Goal: Task Accomplishment & Management: Manage account settings

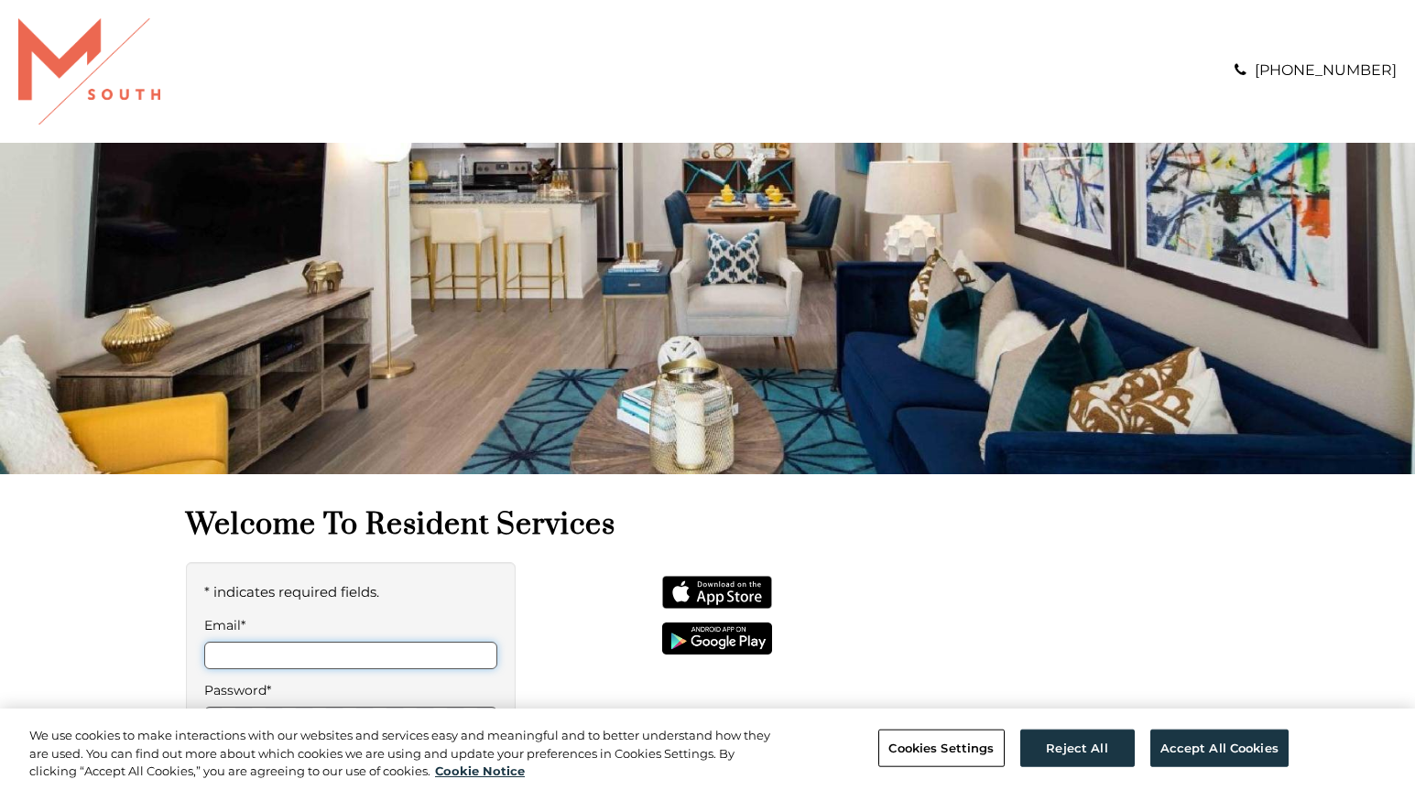
type input "**********"
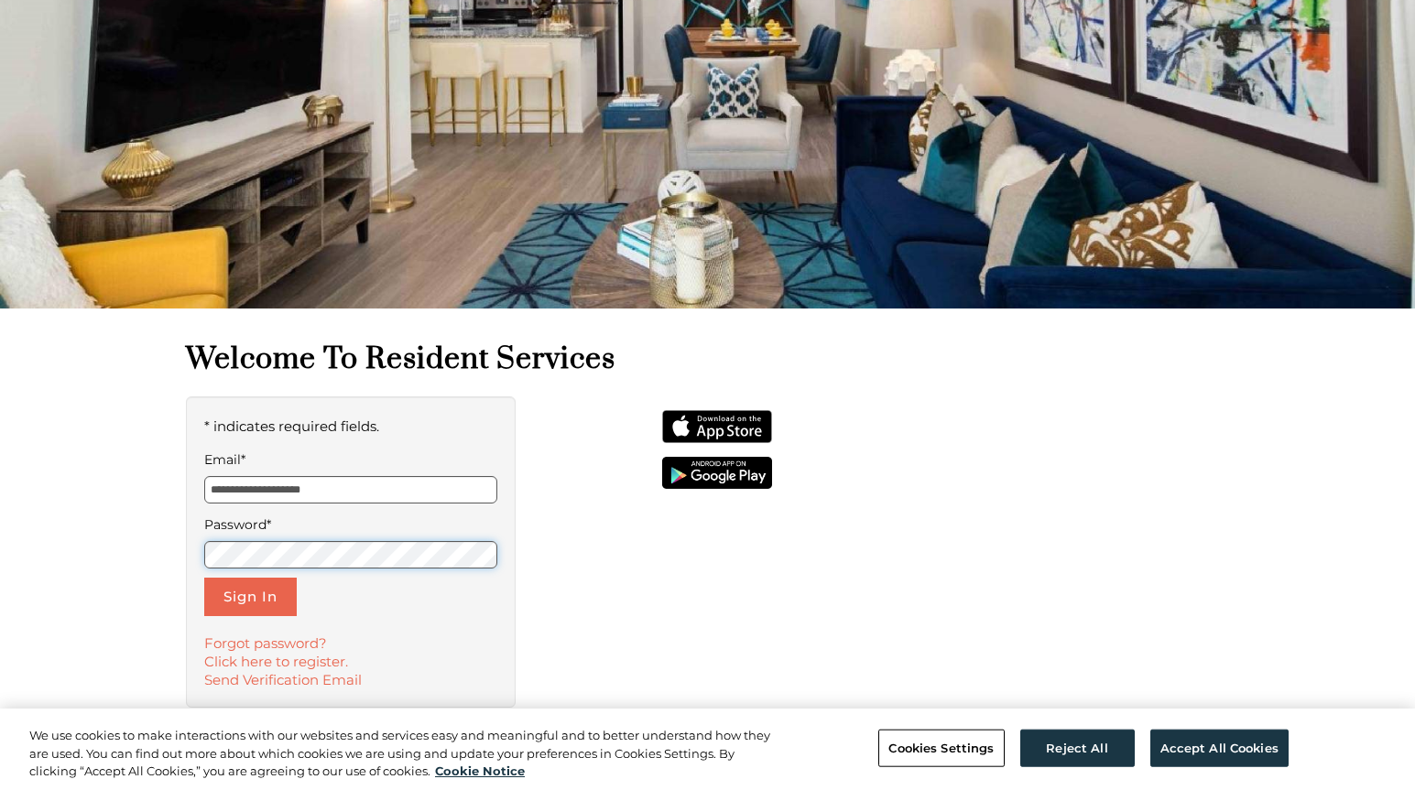
scroll to position [183, 0]
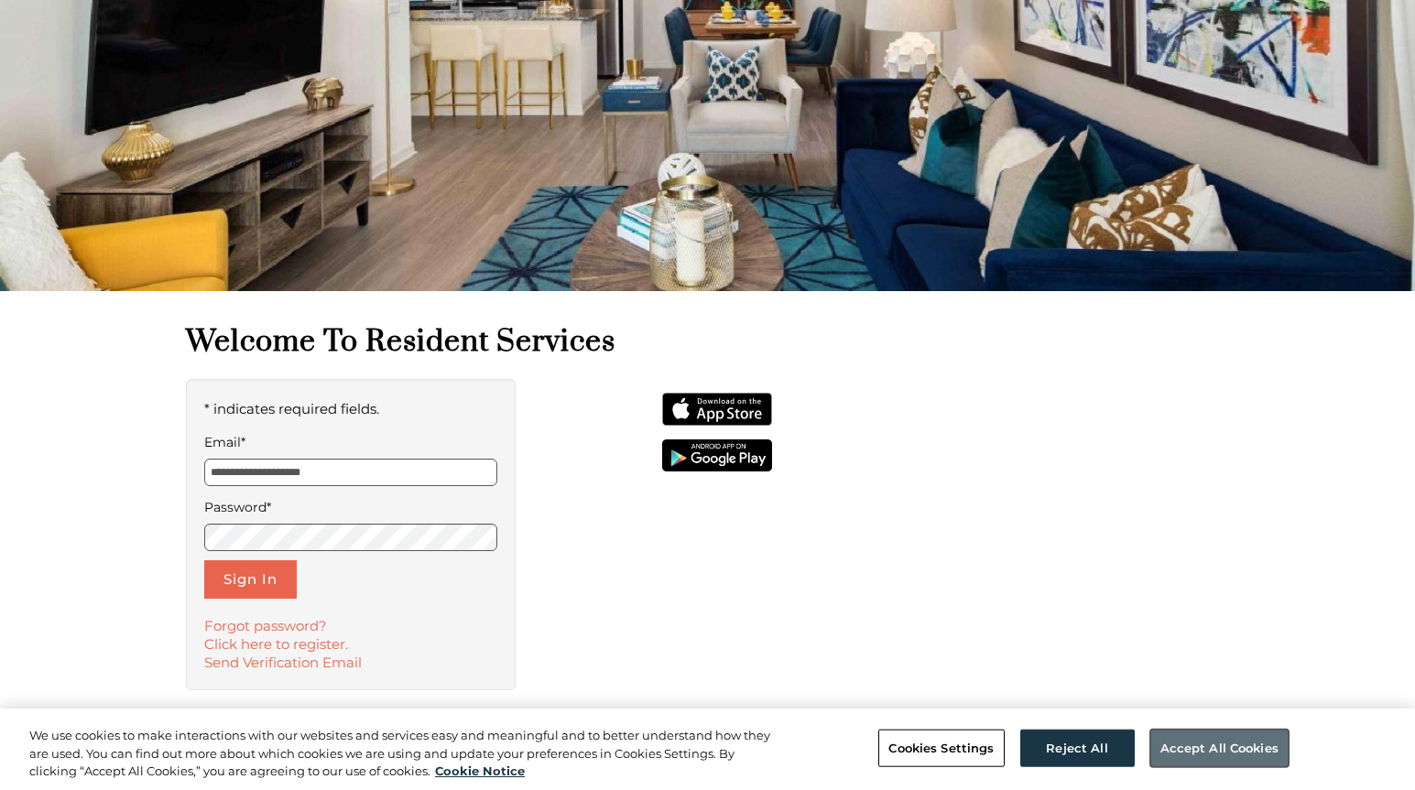
click at [1217, 743] on button "Accept All Cookies" at bounding box center [1219, 748] width 138 height 38
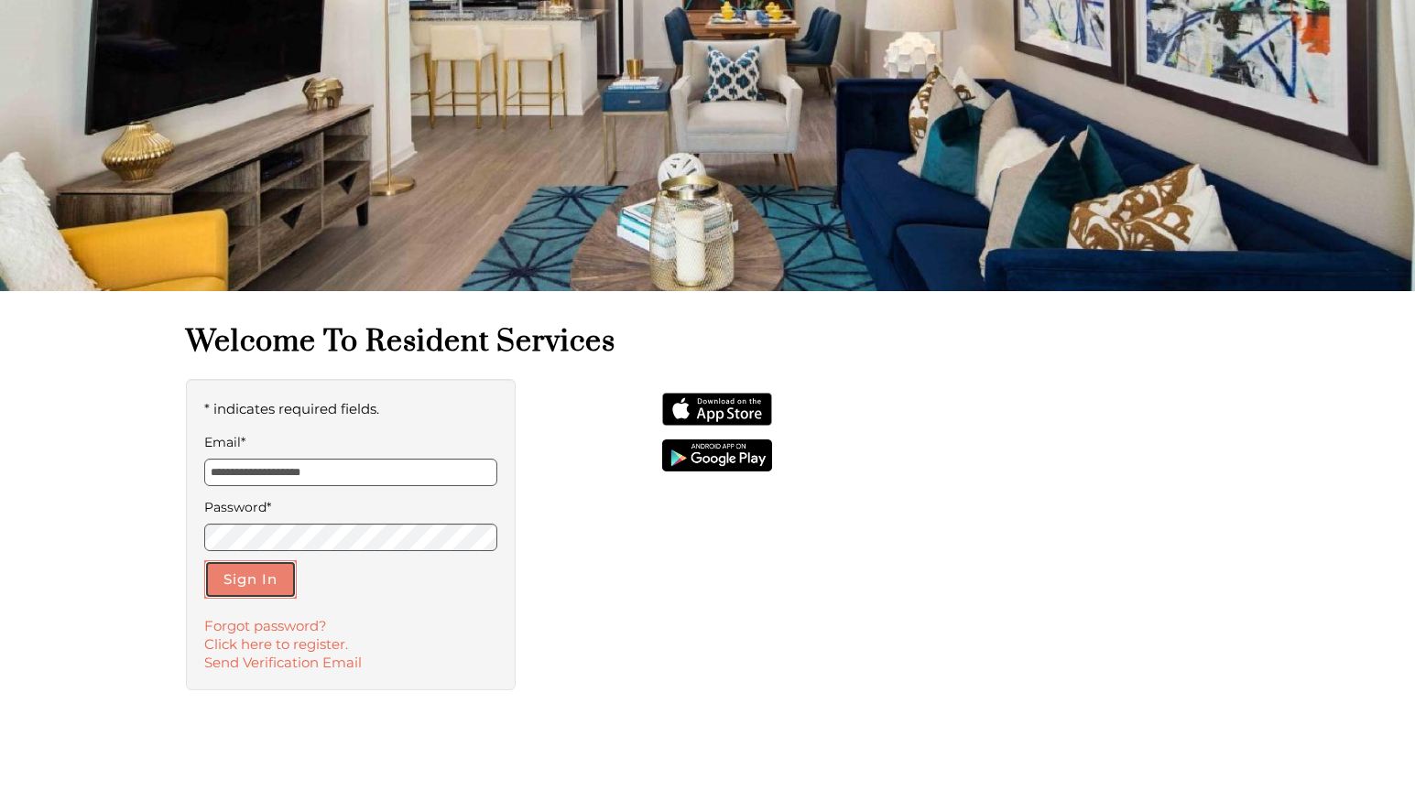
click at [245, 579] on button "Sign In" at bounding box center [250, 580] width 93 height 38
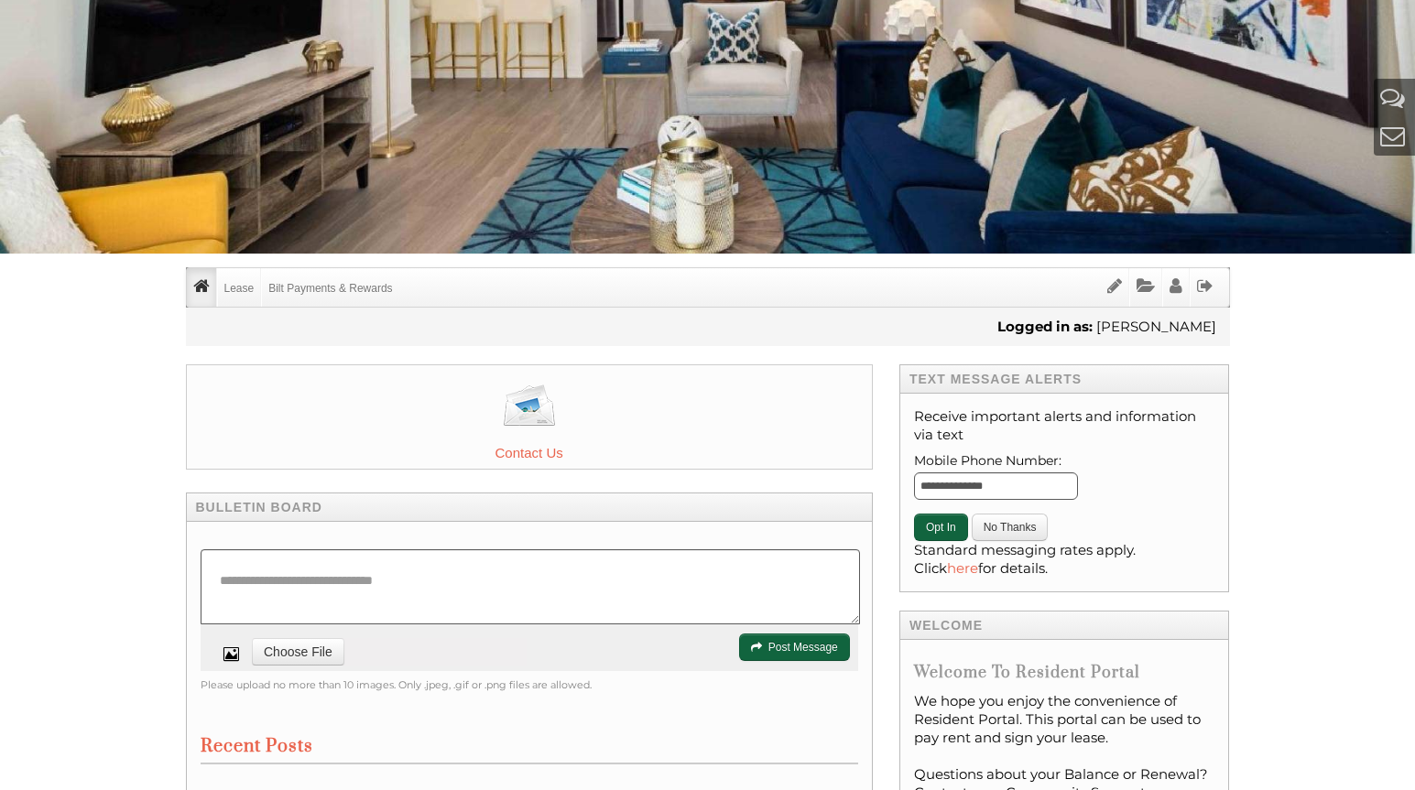
scroll to position [183, 0]
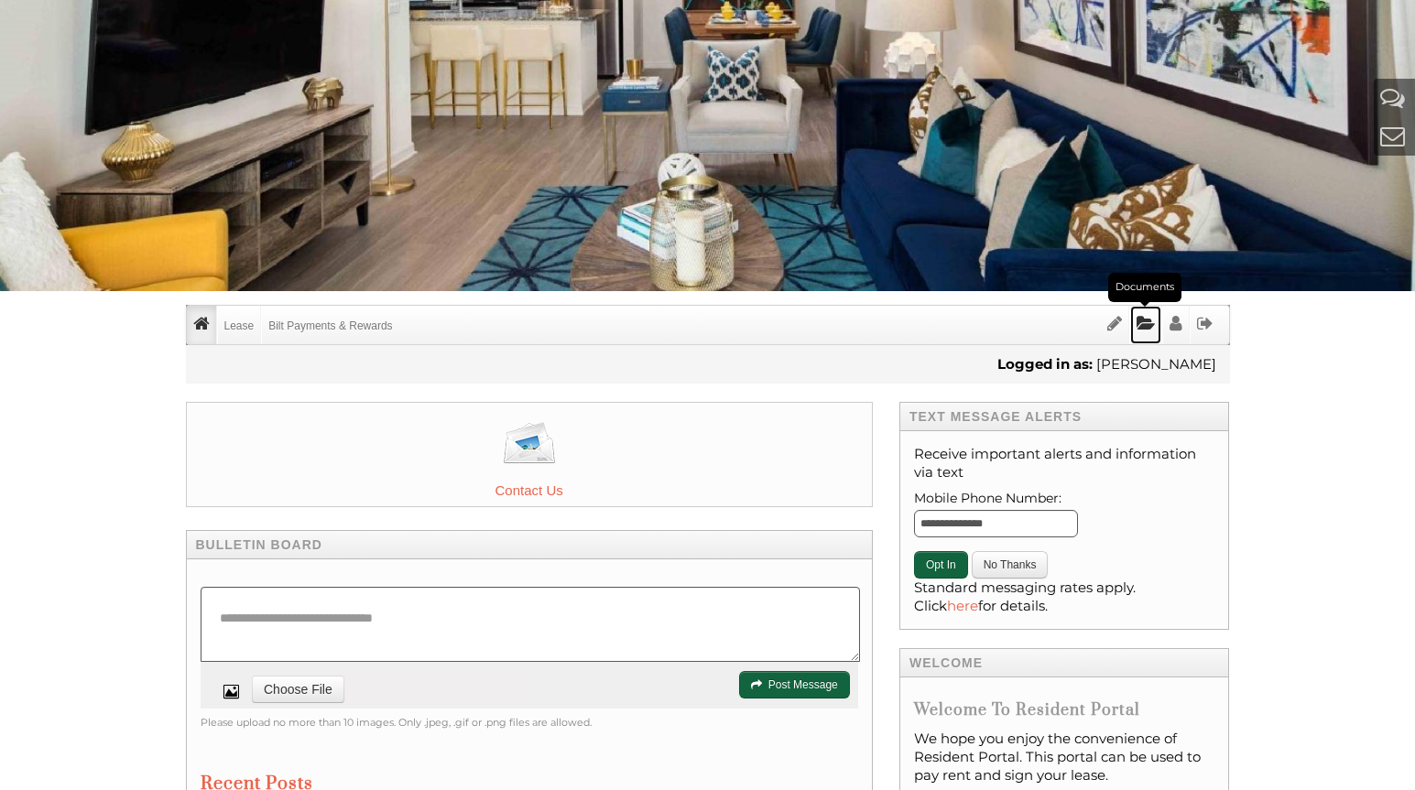
click at [1147, 325] on icon "Documents" at bounding box center [1146, 323] width 18 height 17
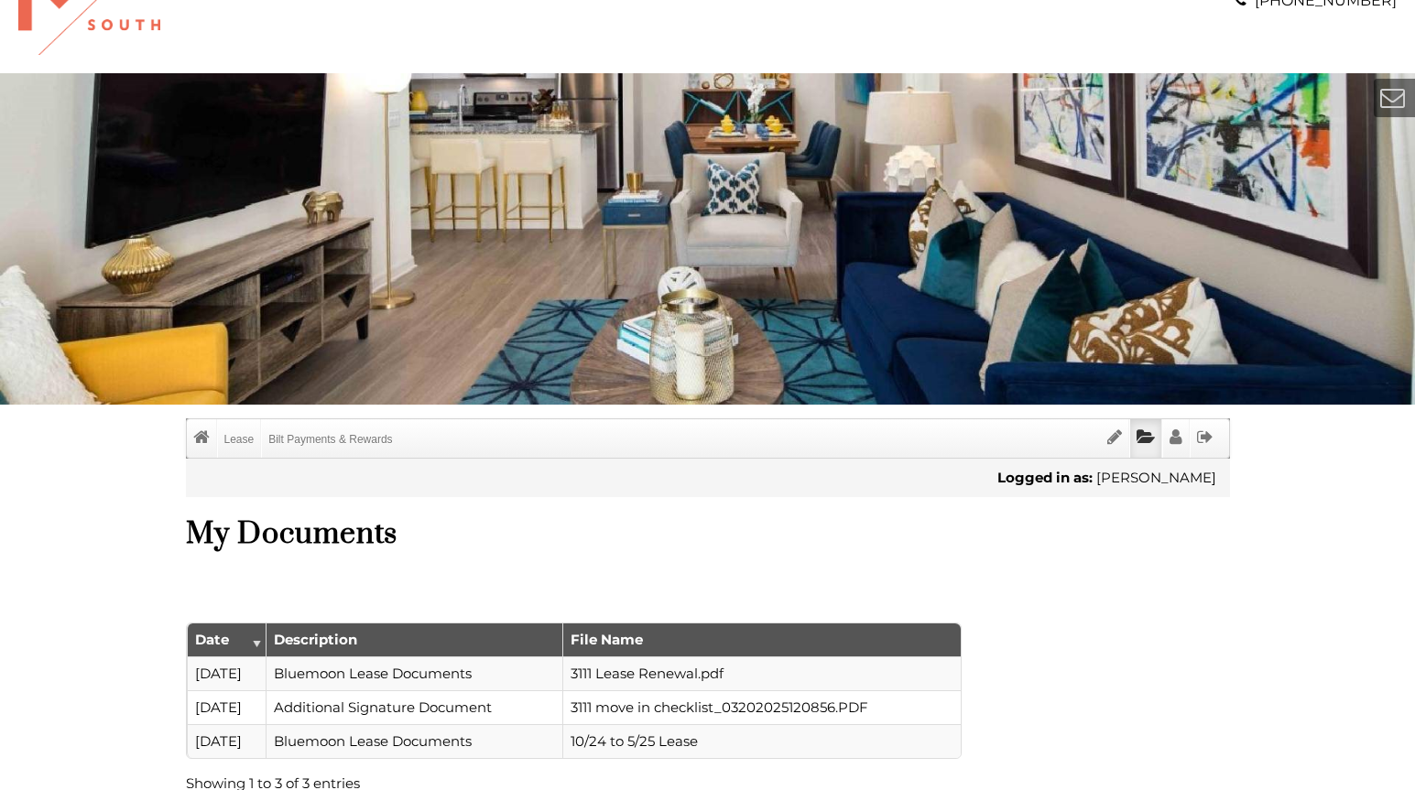
scroll to position [275, 0]
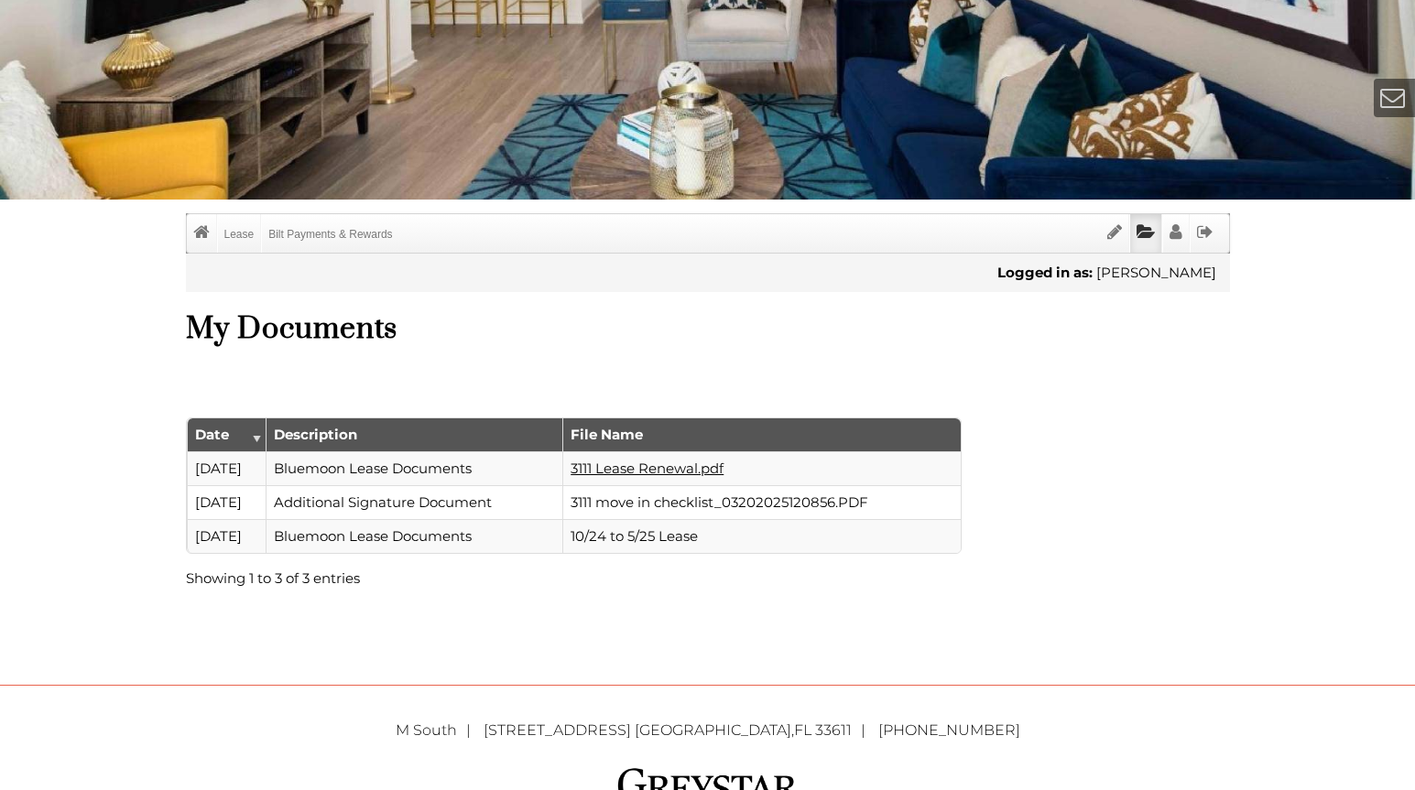
click at [635, 470] on link "3111 Lease Renewal.pdf" at bounding box center [647, 468] width 153 height 17
click at [634, 532] on link "10/24 to 5/25 Lease" at bounding box center [634, 536] width 127 height 17
